Goal: Find contact information: Find contact information

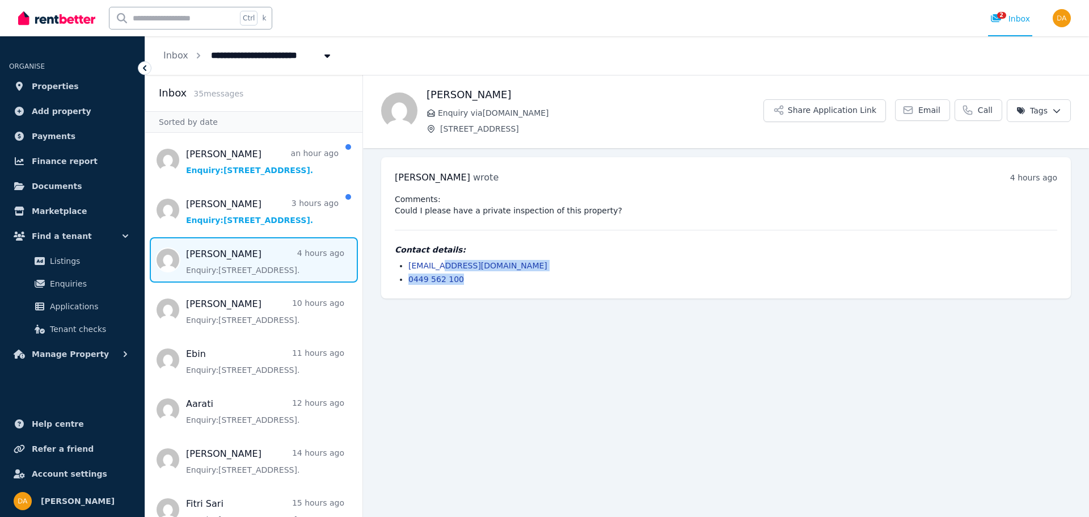
drag, startPoint x: 539, startPoint y: 271, endPoint x: 447, endPoint y: 263, distance: 91.7
click at [447, 263] on ul "[EMAIL_ADDRESS][DOMAIN_NAME] 0449 562 100" at bounding box center [726, 272] width 662 height 25
click at [543, 263] on li "[EMAIL_ADDRESS][DOMAIN_NAME]" at bounding box center [732, 265] width 649 height 11
click at [532, 256] on div "Contact details: [EMAIL_ADDRESS][DOMAIN_NAME] 0449 562 100" at bounding box center [726, 264] width 662 height 41
drag, startPoint x: 523, startPoint y: 263, endPoint x: 409, endPoint y: 267, distance: 114.6
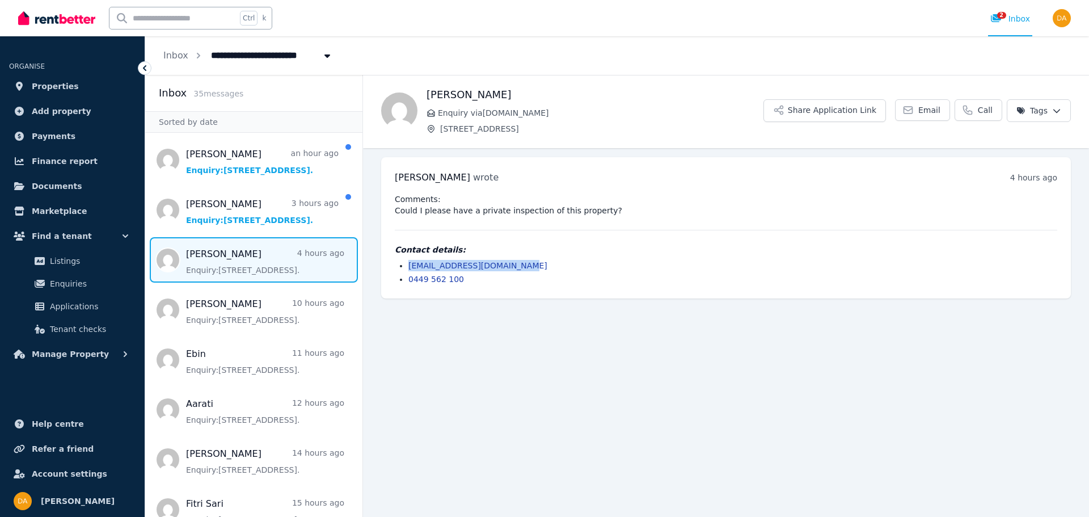
click at [409, 267] on li "[EMAIL_ADDRESS][DOMAIN_NAME]" at bounding box center [732, 265] width 649 height 11
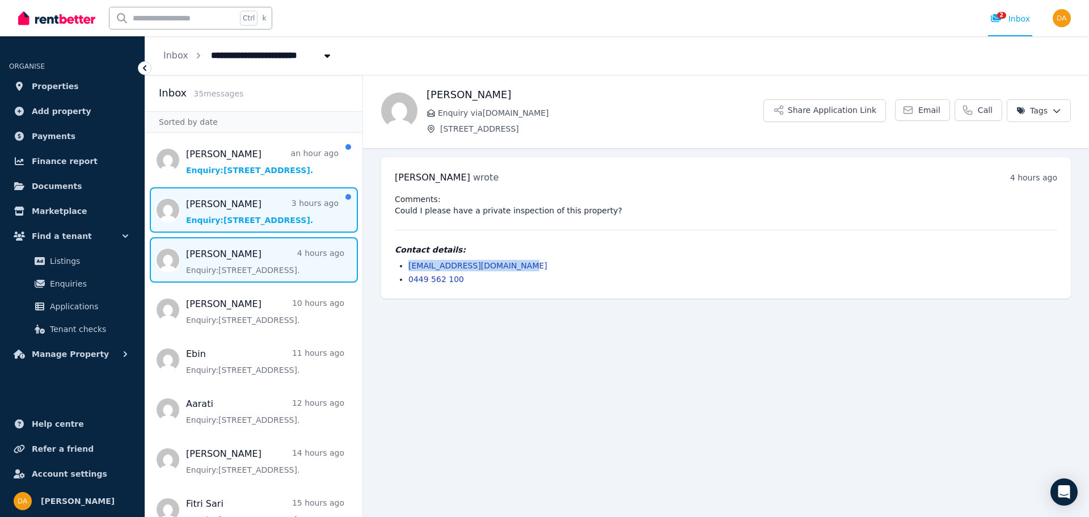
click at [218, 211] on span "Message list" at bounding box center [253, 209] width 217 height 45
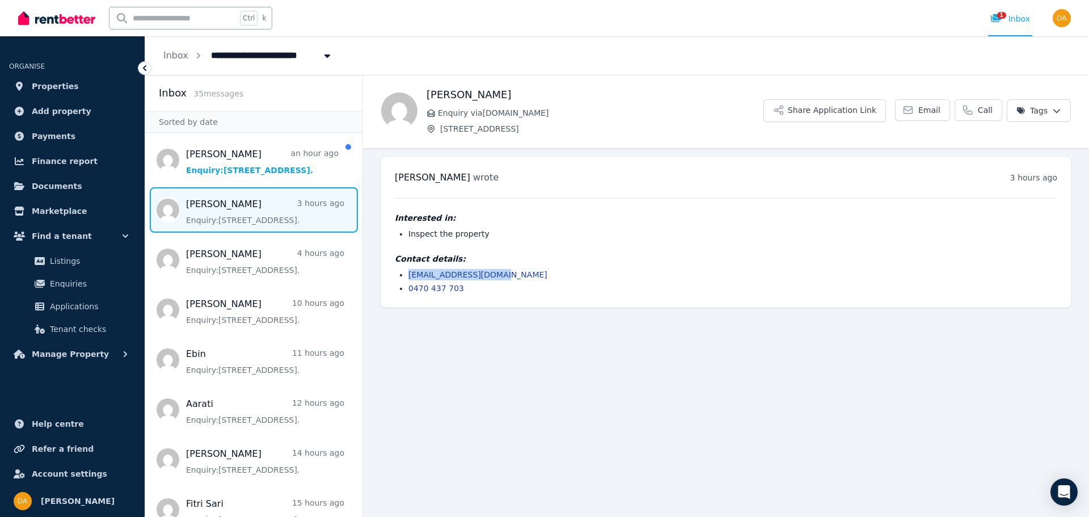
drag, startPoint x: 513, startPoint y: 277, endPoint x: 408, endPoint y: 274, distance: 104.9
click at [408, 274] on li "[EMAIL_ADDRESS][DOMAIN_NAME]" at bounding box center [732, 274] width 649 height 11
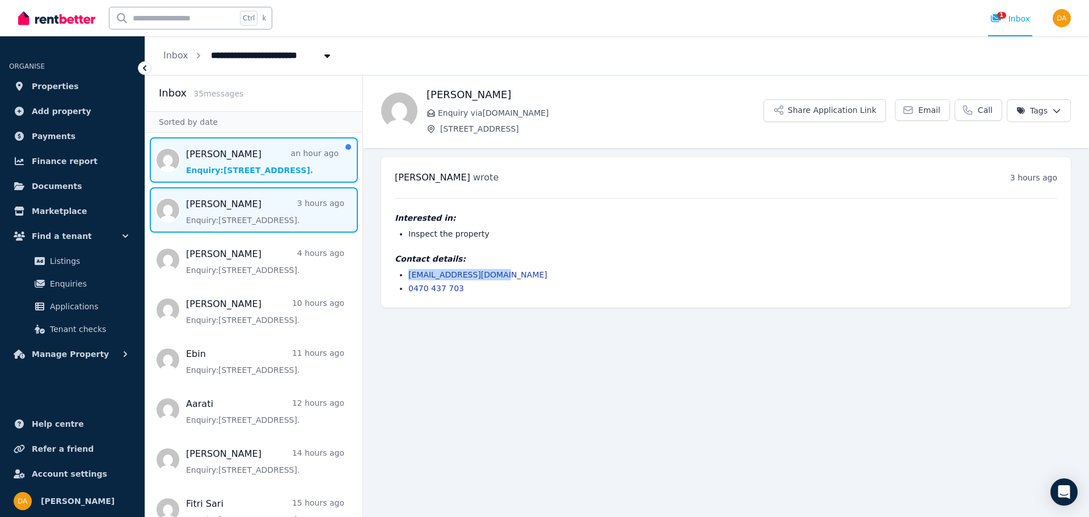
click at [222, 162] on span "Message list" at bounding box center [253, 159] width 217 height 45
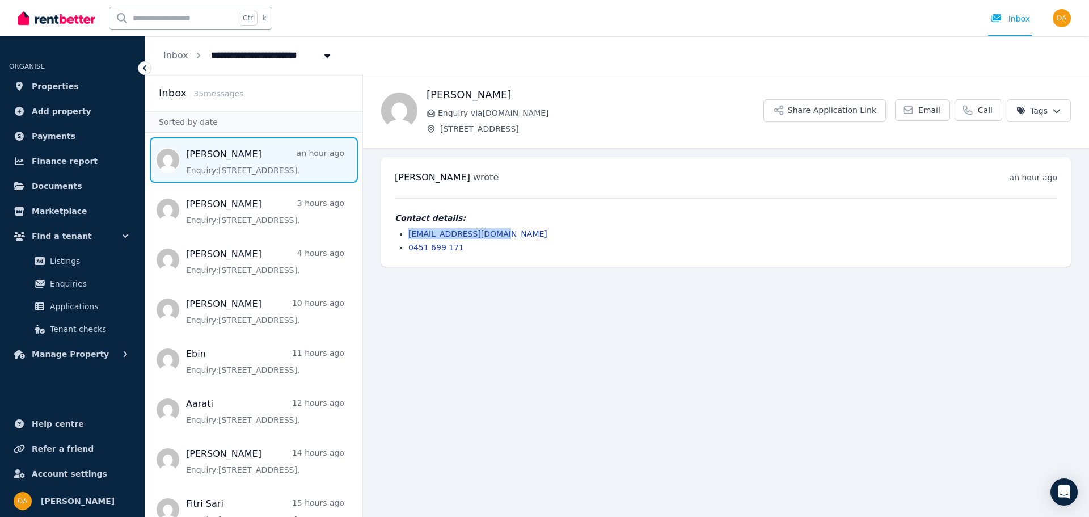
drag, startPoint x: 507, startPoint y: 234, endPoint x: 407, endPoint y: 232, distance: 100.4
click at [407, 232] on ul "[EMAIL_ADDRESS][DOMAIN_NAME] 0451 699 171" at bounding box center [726, 240] width 662 height 25
